Goal: Check status: Verify the current state of an ongoing process or item

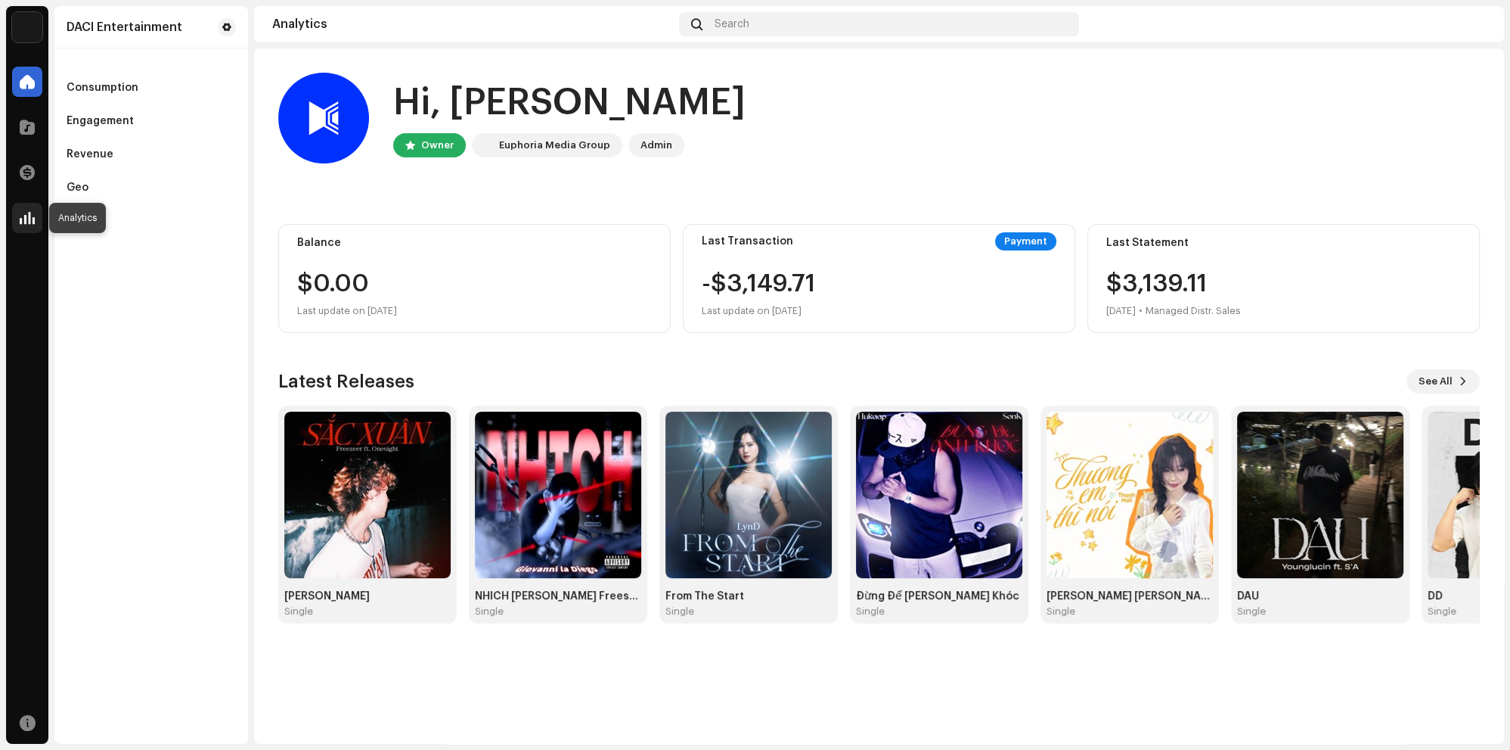
click at [20, 203] on div at bounding box center [27, 218] width 30 height 30
click at [29, 177] on span at bounding box center [27, 172] width 15 height 12
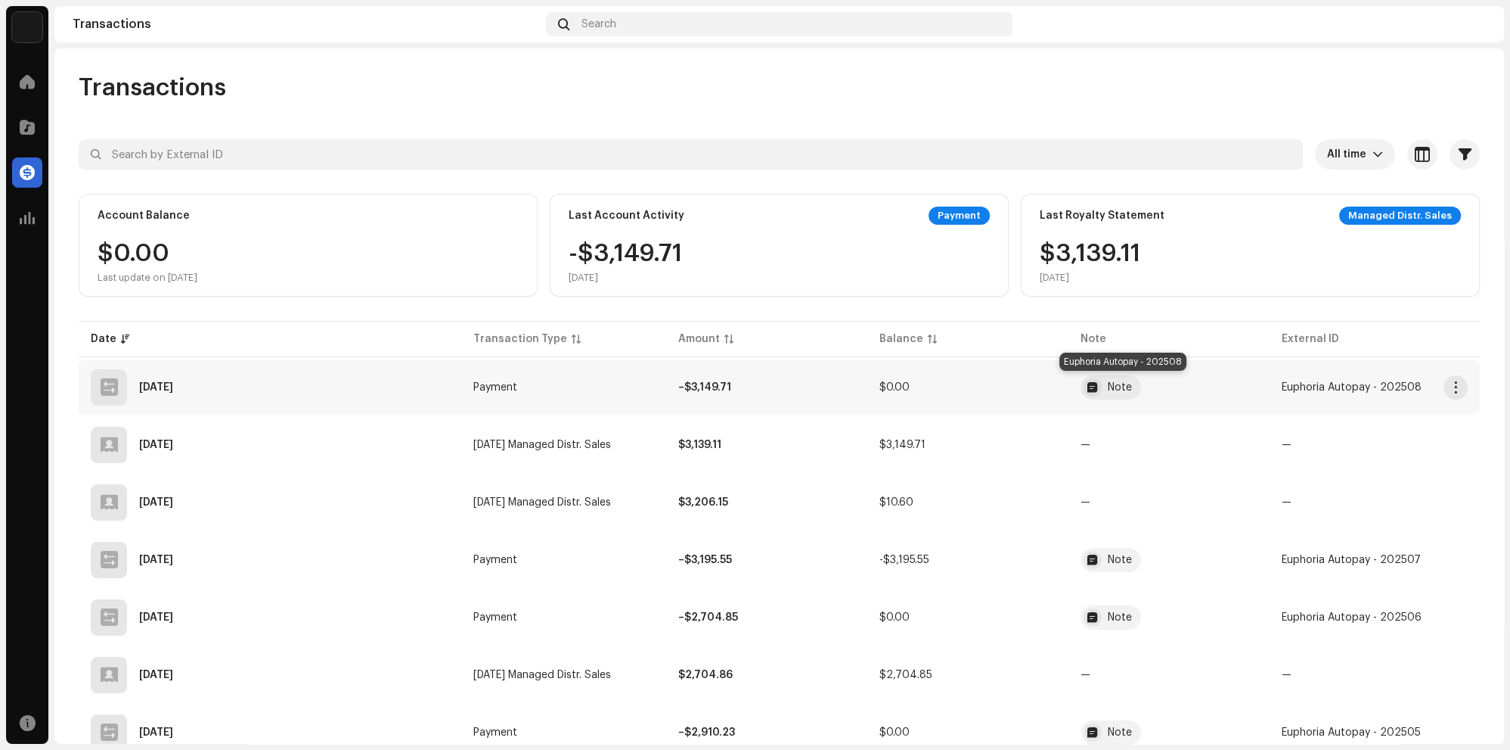
click at [1132, 384] on div "Note" at bounding box center [1120, 387] width 24 height 11
click at [1102, 384] on div at bounding box center [1093, 387] width 18 height 18
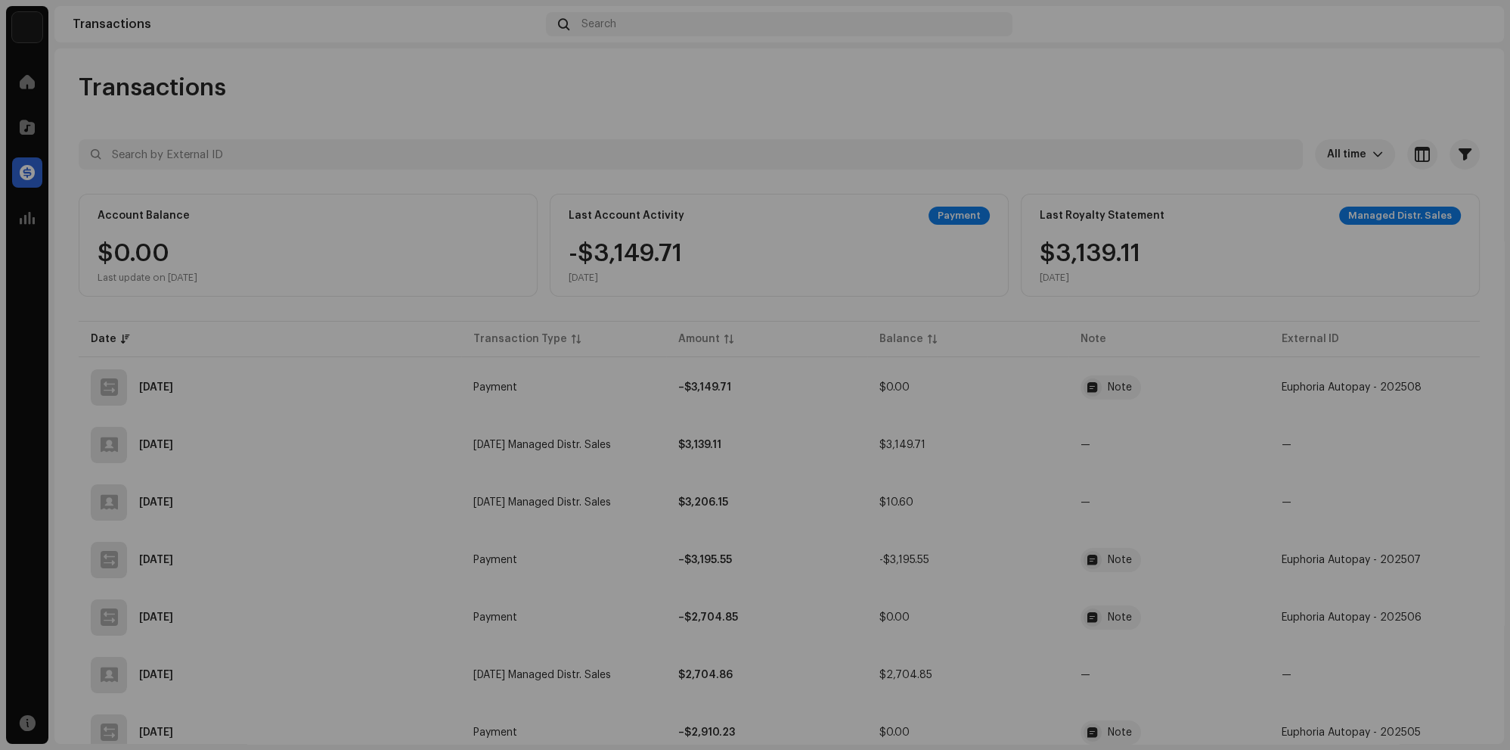
click at [1069, 356] on div "Transaction Details Transaction Type Payment Entry Amount – $3,149.71 Entry Dat…" at bounding box center [755, 375] width 1510 height 750
